Goal: Task Accomplishment & Management: Complete application form

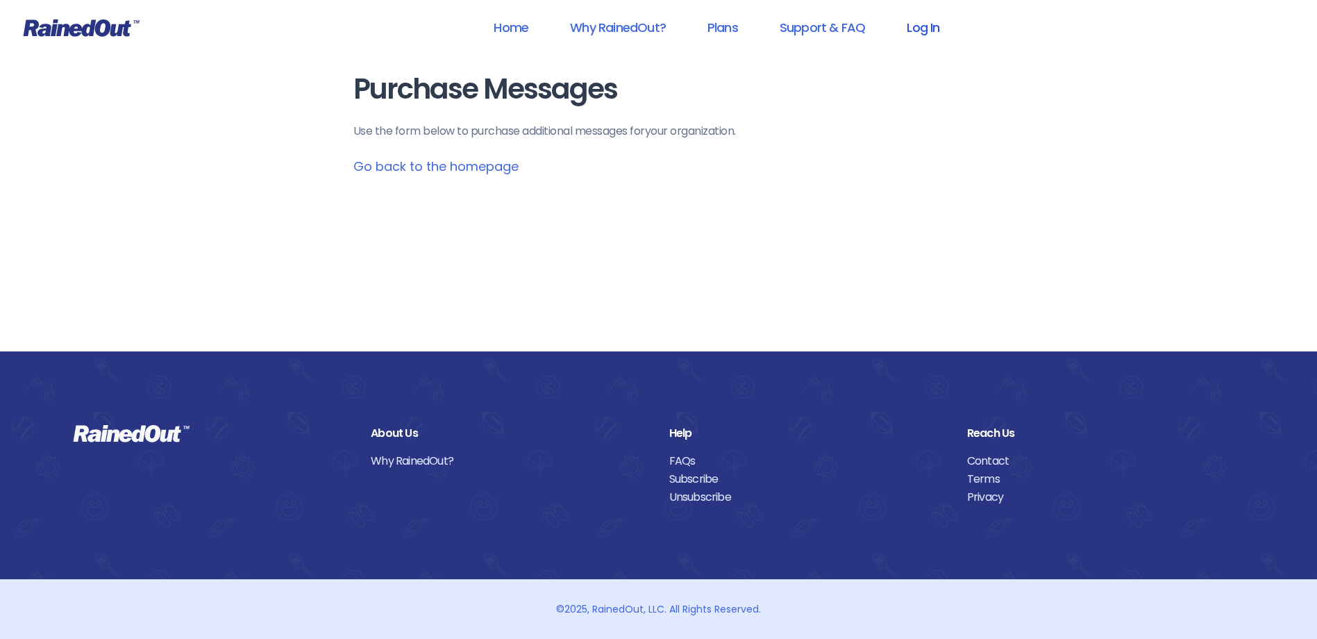
click at [916, 28] on link "Log In" at bounding box center [923, 27] width 69 height 31
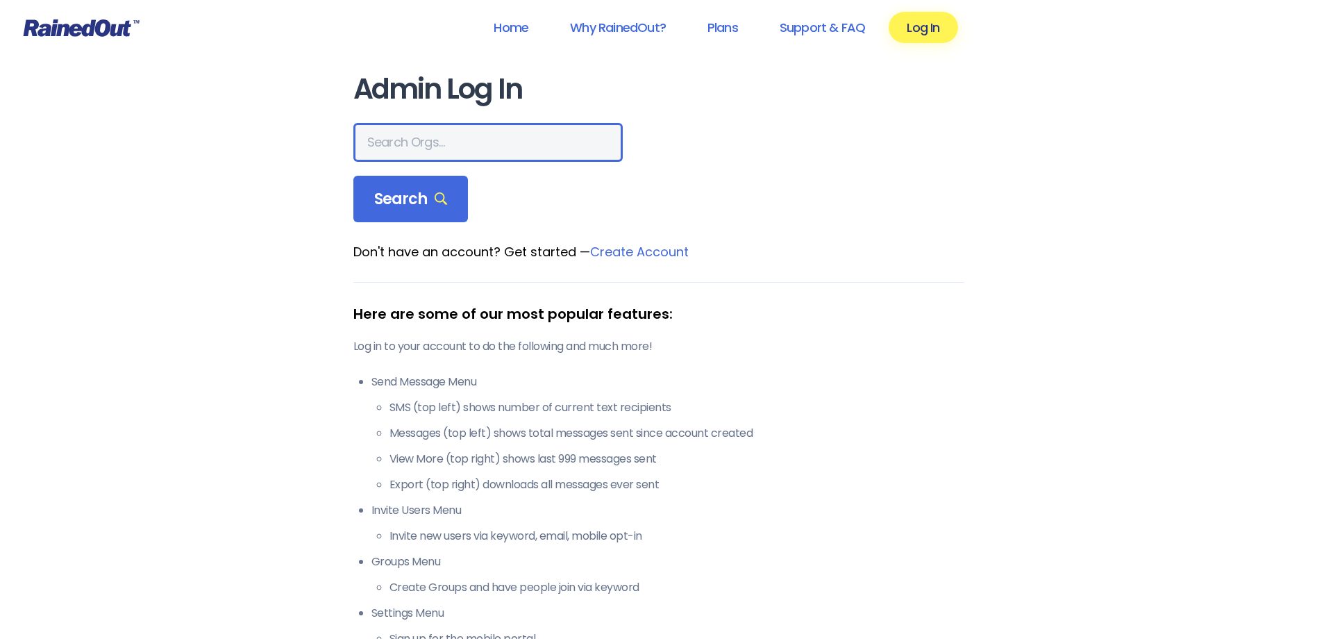
click at [442, 138] on input "text" at bounding box center [487, 142] width 269 height 39
type input "hfah"
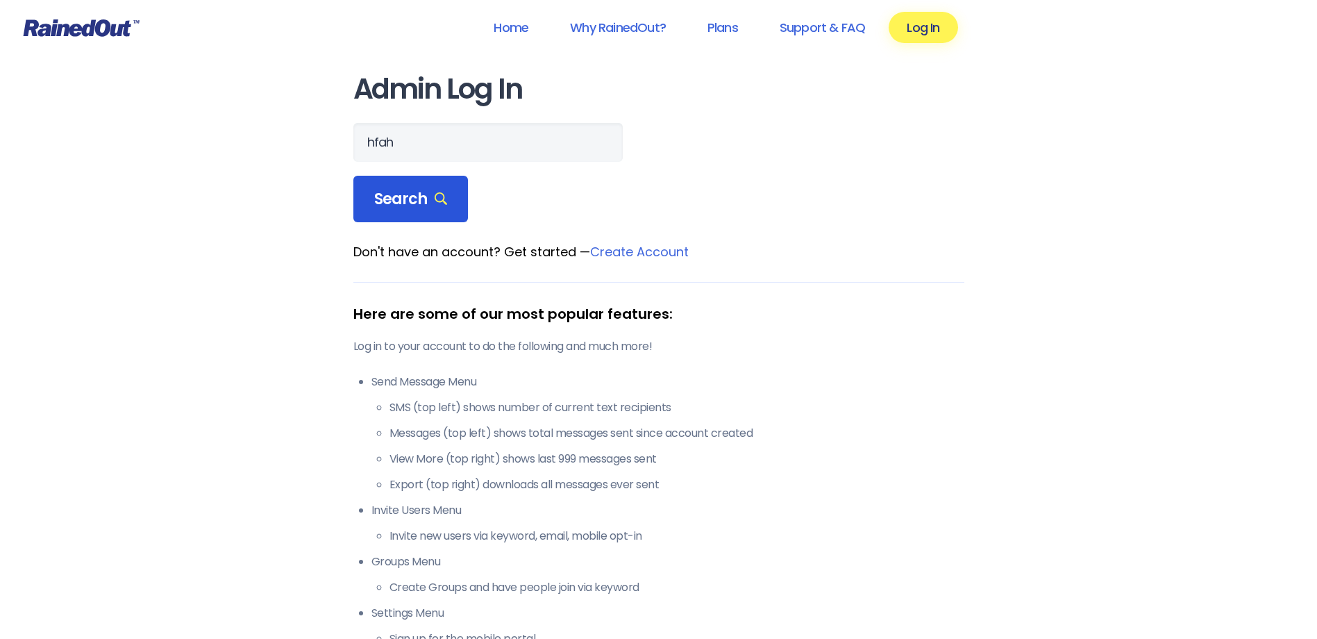
click at [403, 196] on span "Search" at bounding box center [411, 199] width 74 height 19
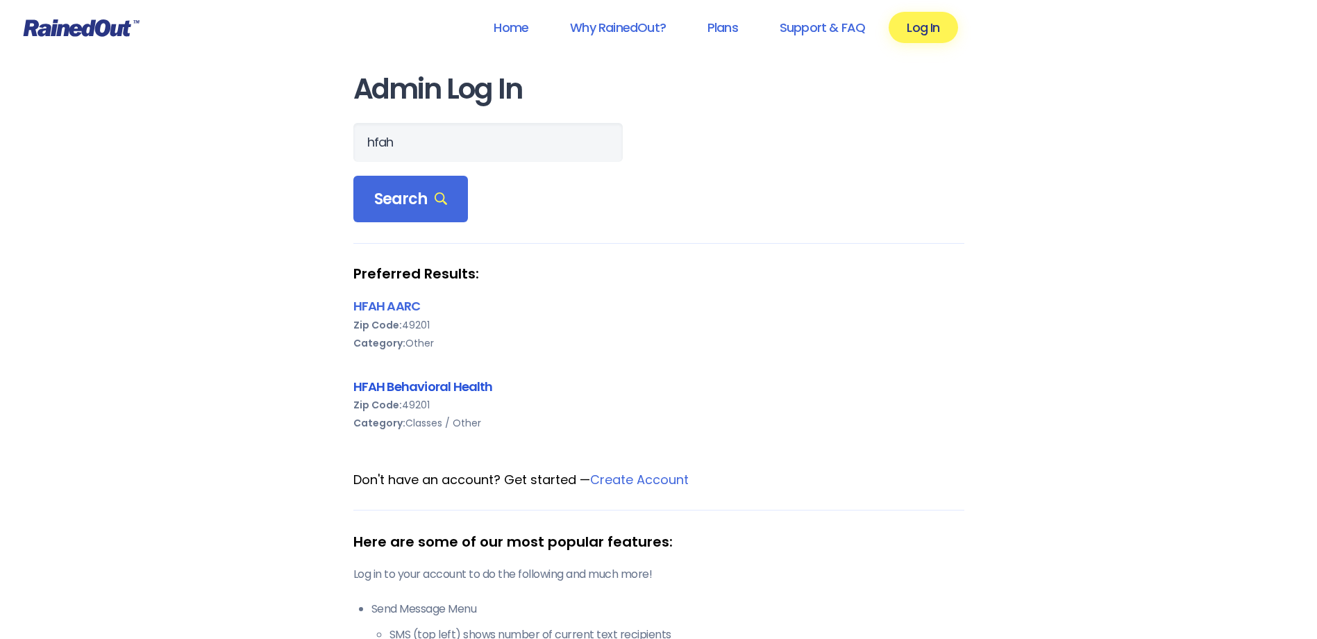
click at [416, 389] on link "HFAH Behavioral Health" at bounding box center [423, 386] width 140 height 17
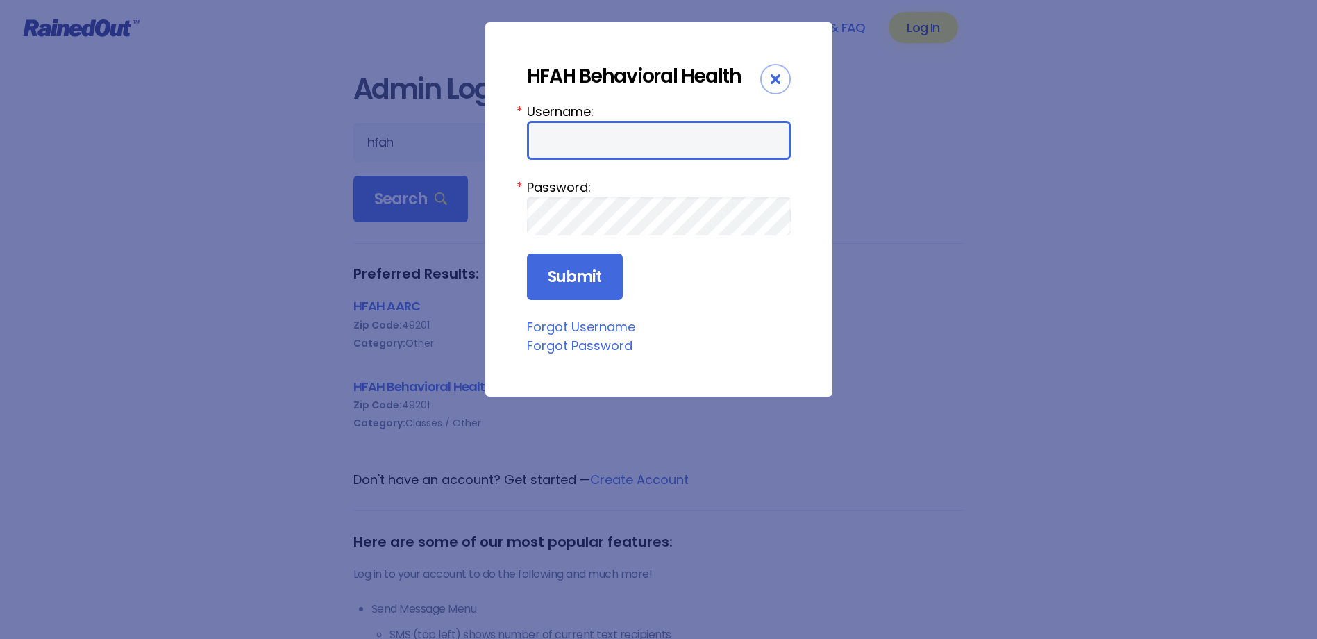
type input "chargenurse"
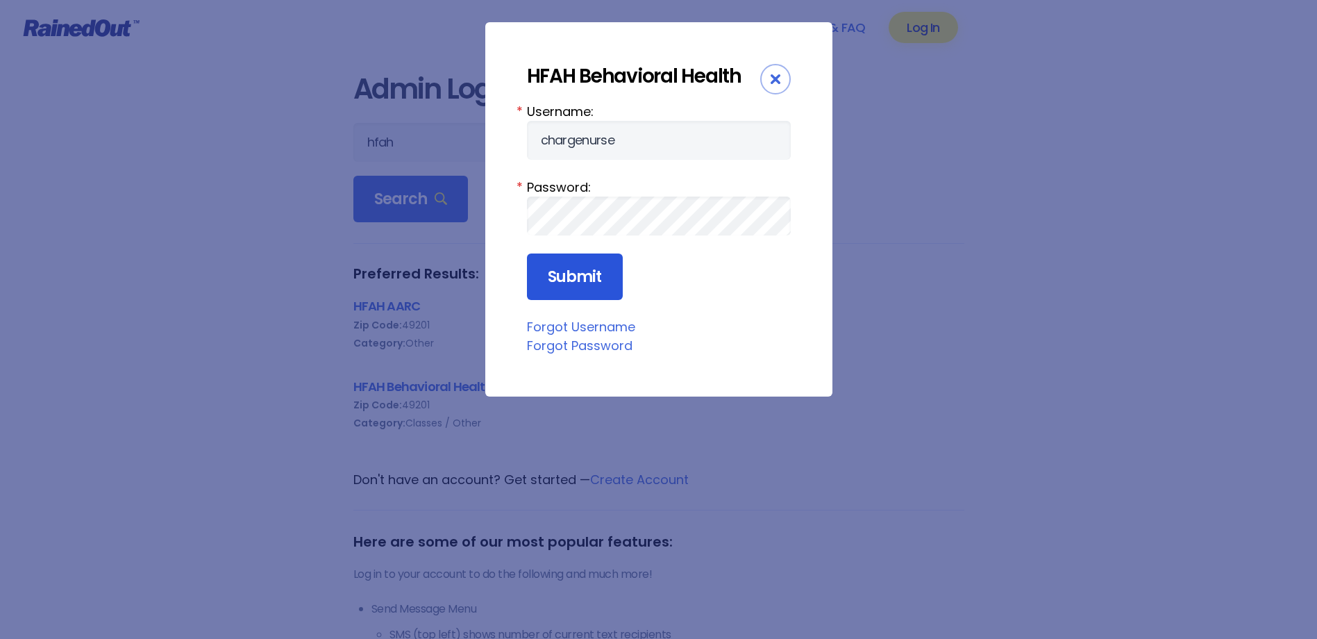
click at [553, 277] on input "Submit" at bounding box center [575, 276] width 96 height 47
